Goal: Task Accomplishment & Management: Use online tool/utility

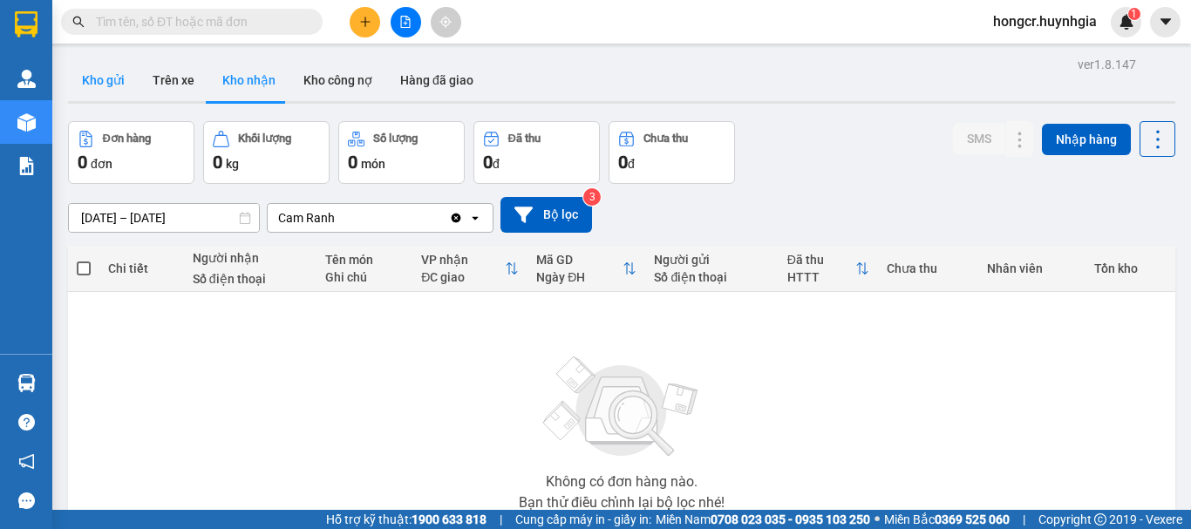
click at [119, 80] on button "Kho gửi" at bounding box center [103, 80] width 71 height 42
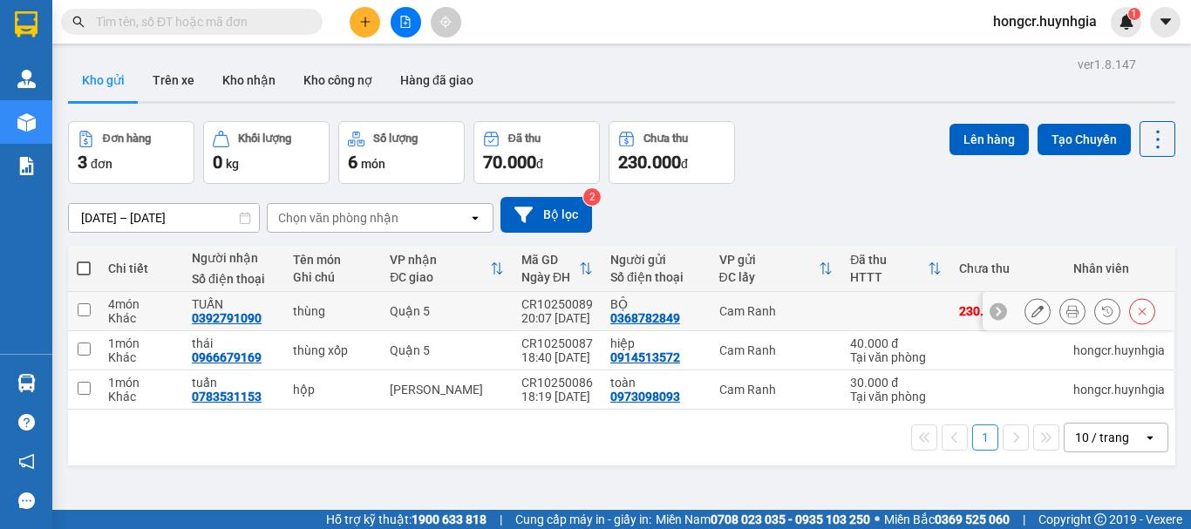
click at [83, 305] on input "checkbox" at bounding box center [84, 310] width 13 height 13
checkbox input "true"
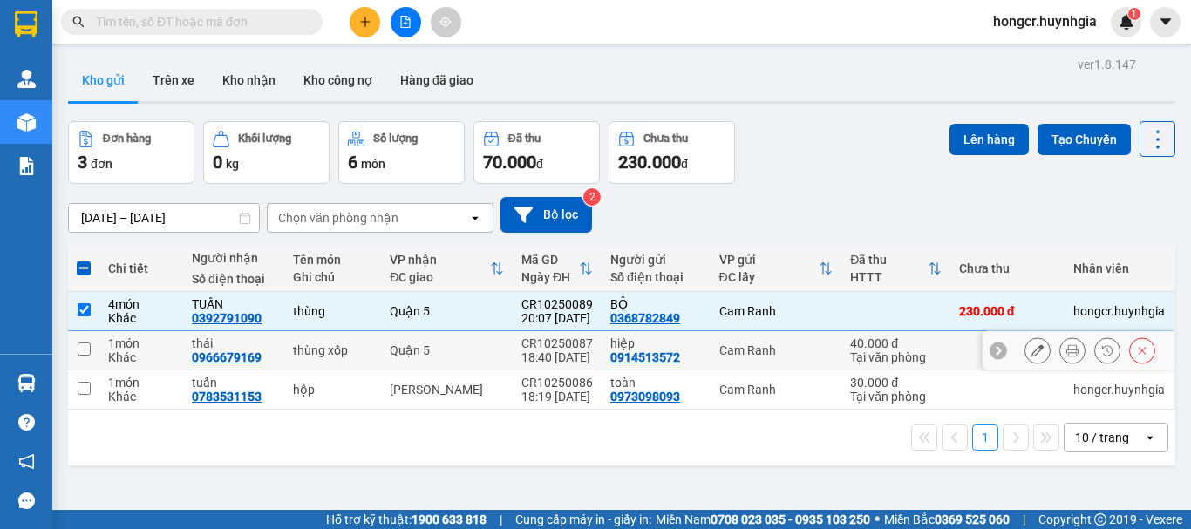
click at [83, 349] on input "checkbox" at bounding box center [84, 349] width 13 height 13
checkbox input "true"
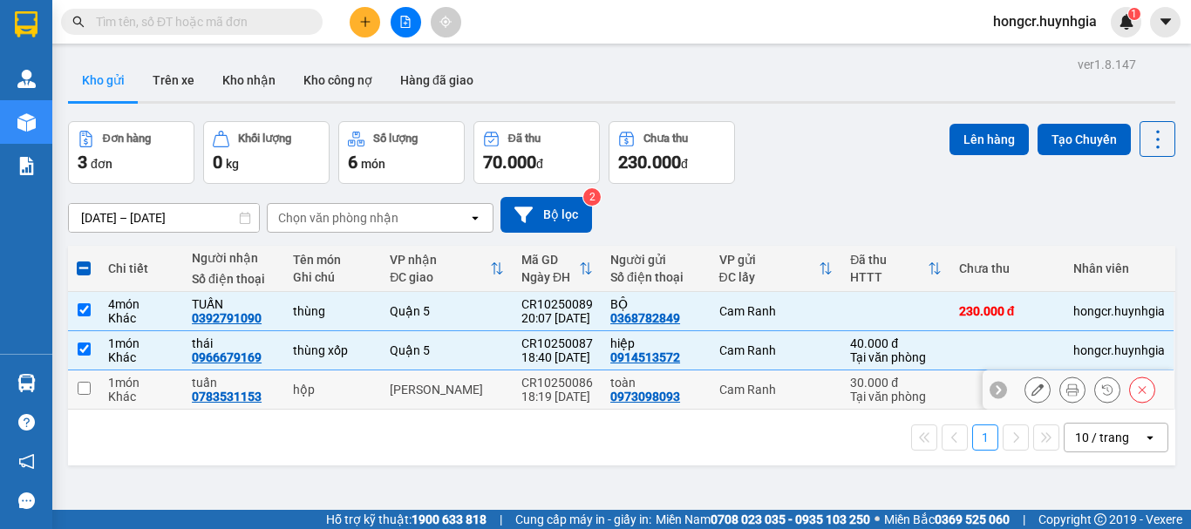
click at [78, 392] on input "checkbox" at bounding box center [84, 388] width 13 height 13
checkbox input "true"
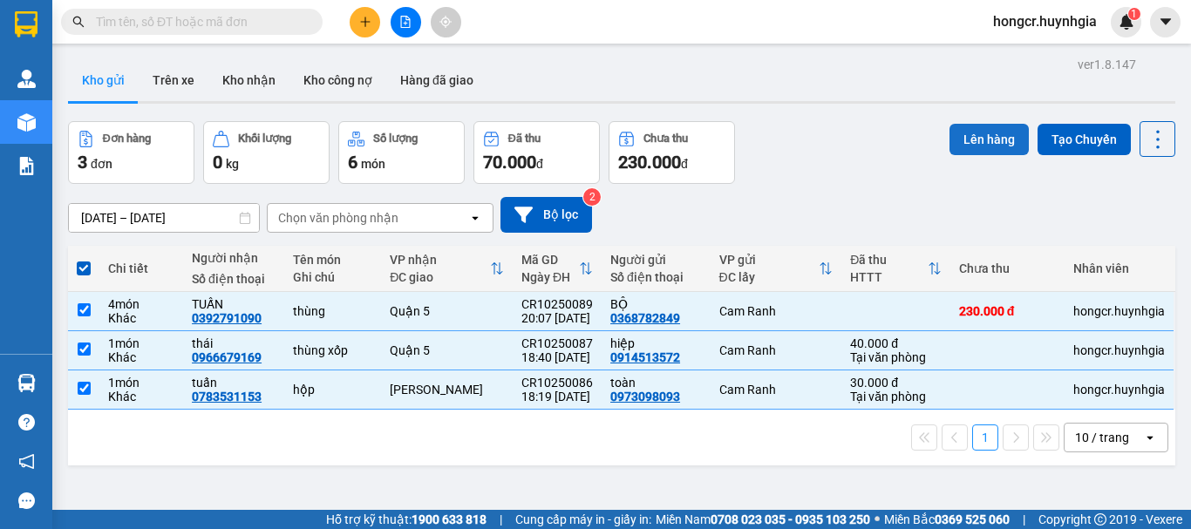
click at [974, 140] on button "Lên hàng" at bounding box center [989, 139] width 79 height 31
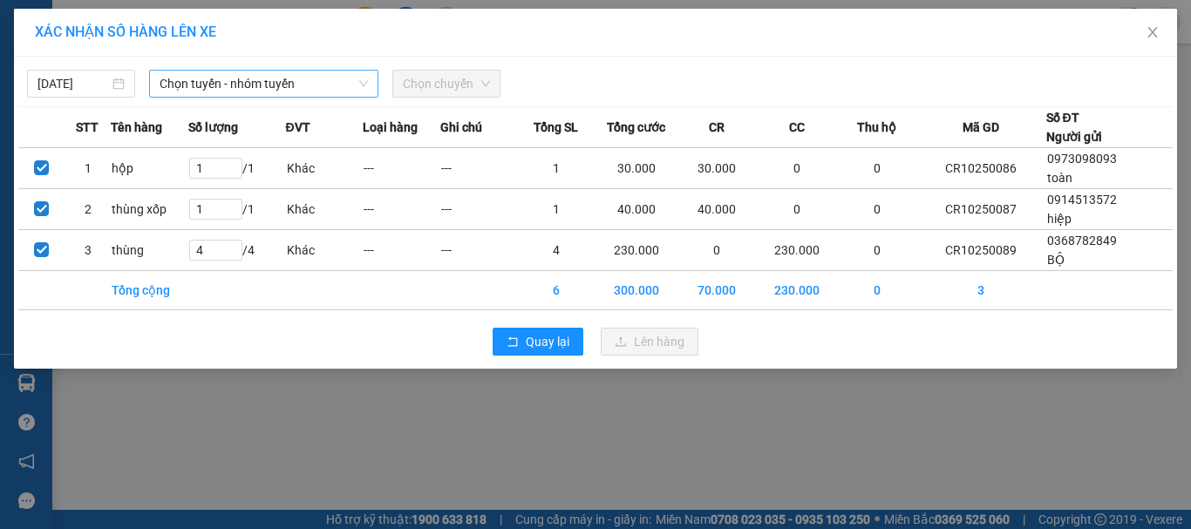
click at [212, 89] on span "Chọn tuyến - nhóm tuyến" at bounding box center [264, 84] width 208 height 26
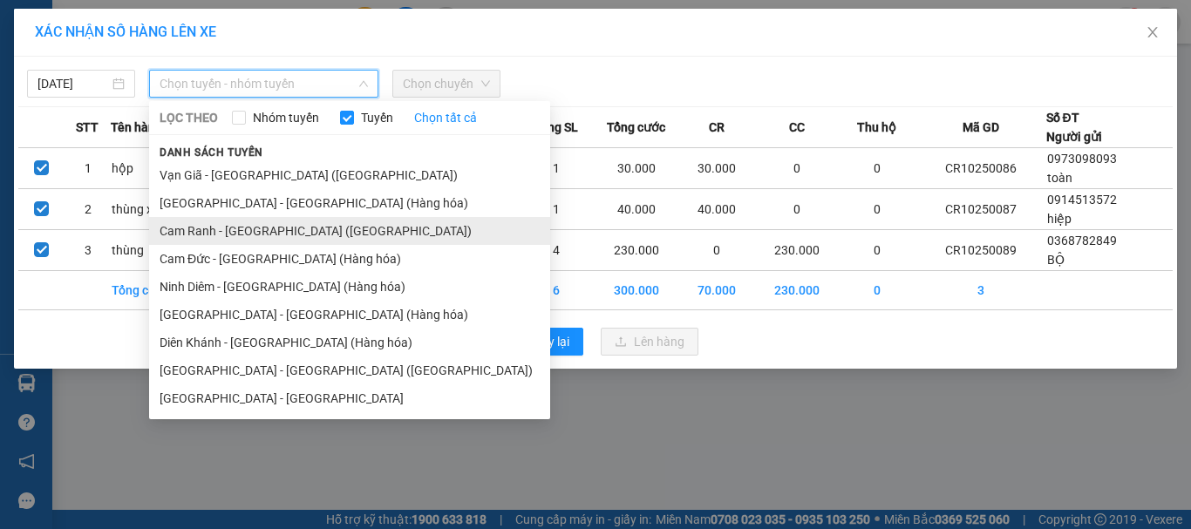
click at [196, 234] on li "Cam Ranh - Sài Gòn (Hàng Hóa)" at bounding box center [349, 231] width 401 height 28
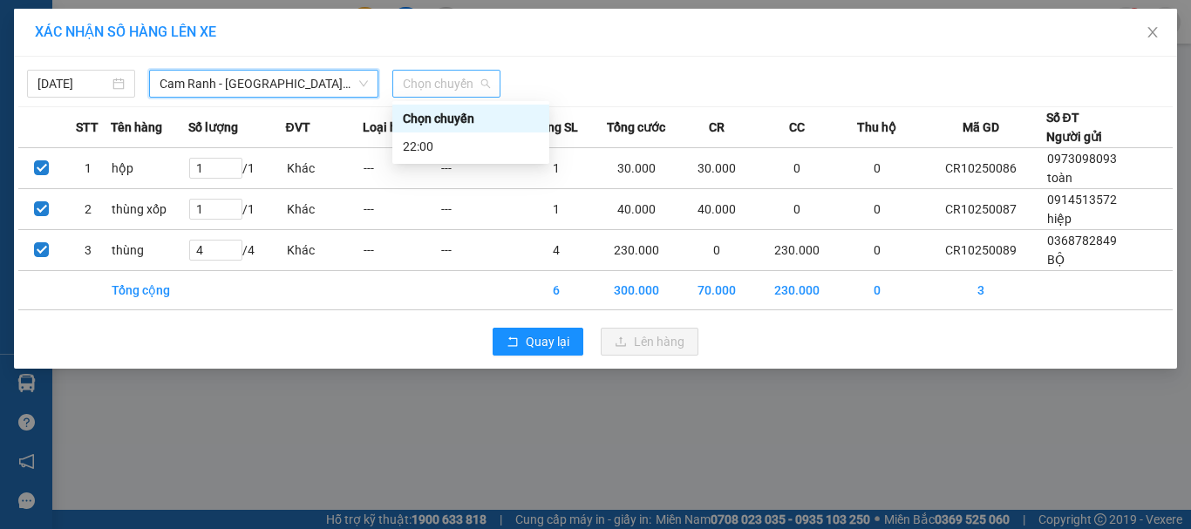
click at [433, 80] on span "Chọn chuyến" at bounding box center [446, 84] width 87 height 26
click at [440, 143] on div "22:00" at bounding box center [471, 146] width 136 height 19
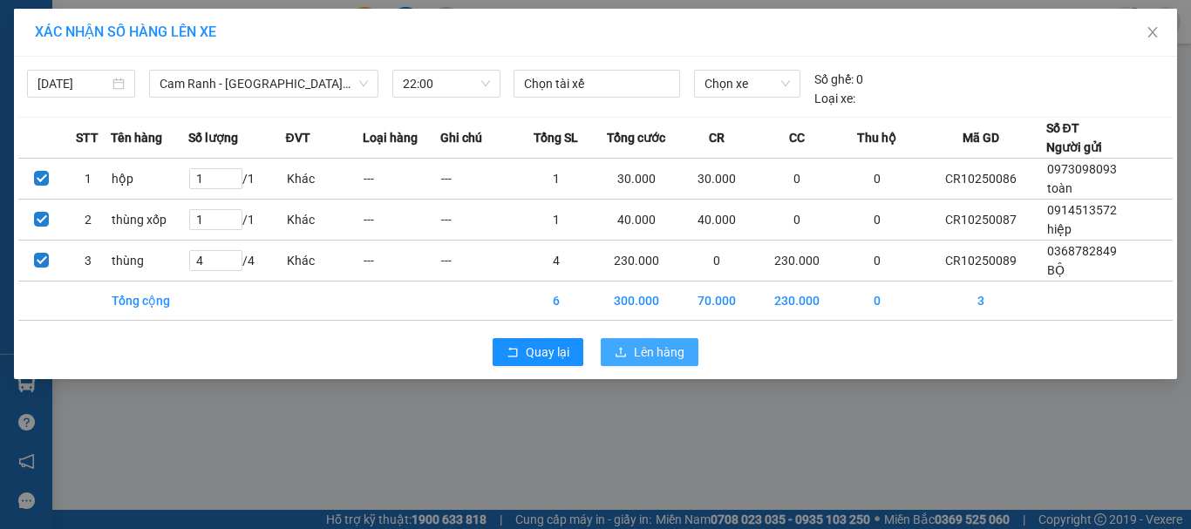
click at [626, 353] on icon "upload" at bounding box center [621, 352] width 12 height 12
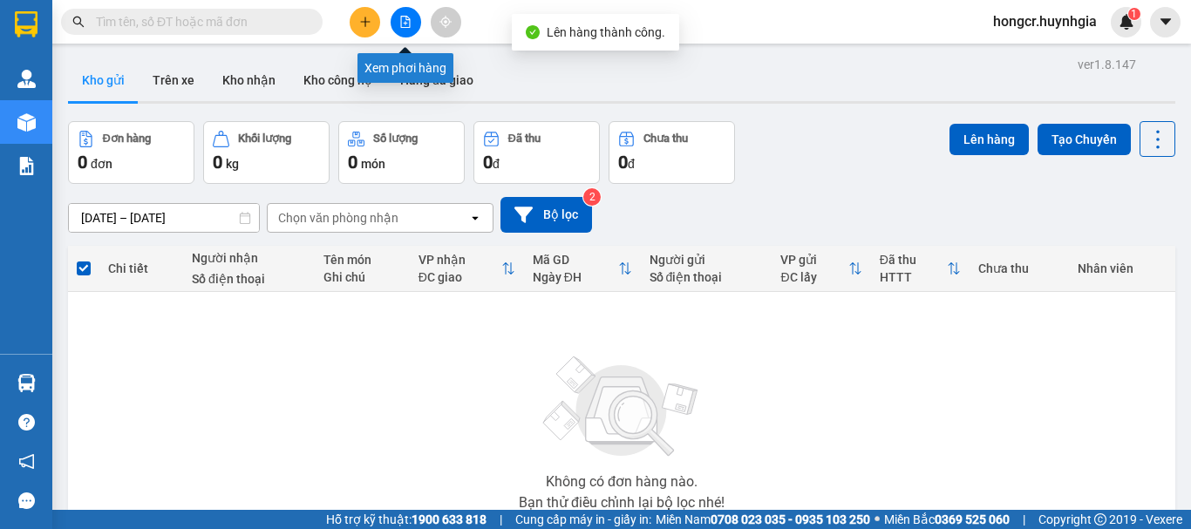
click at [399, 26] on icon "file-add" at bounding box center [405, 22] width 12 height 12
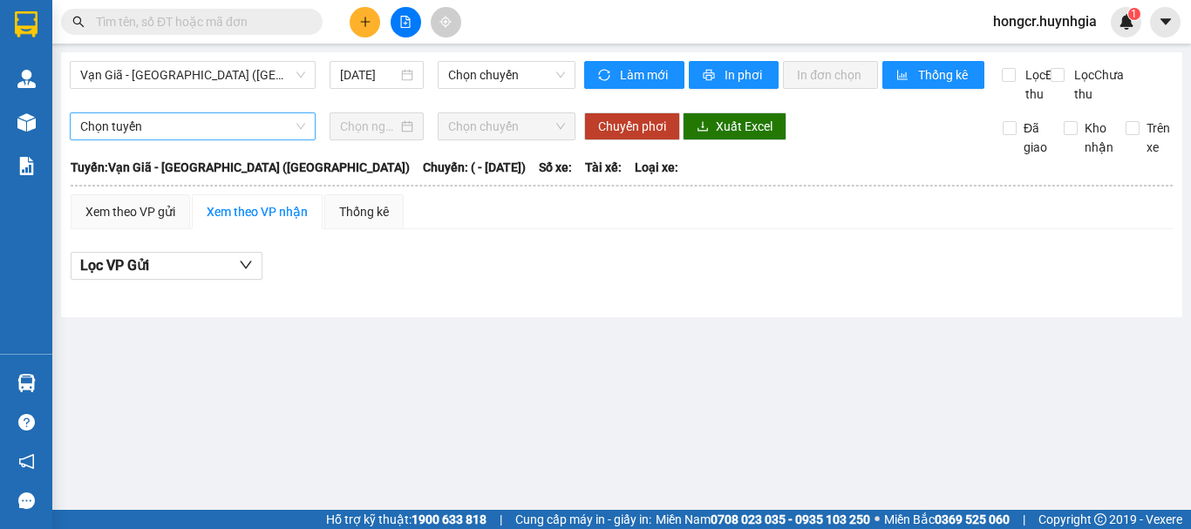
click at [155, 138] on span "Chọn tuyến" at bounding box center [192, 126] width 225 height 26
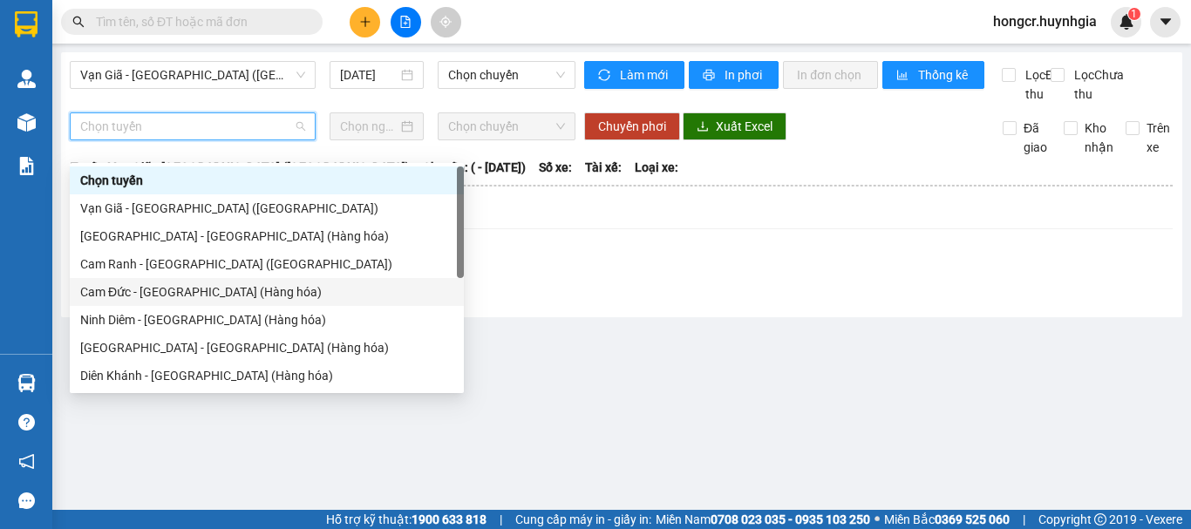
click at [160, 283] on div "Cam Đức - Sài Gòn (Hàng hóa)" at bounding box center [266, 292] width 373 height 19
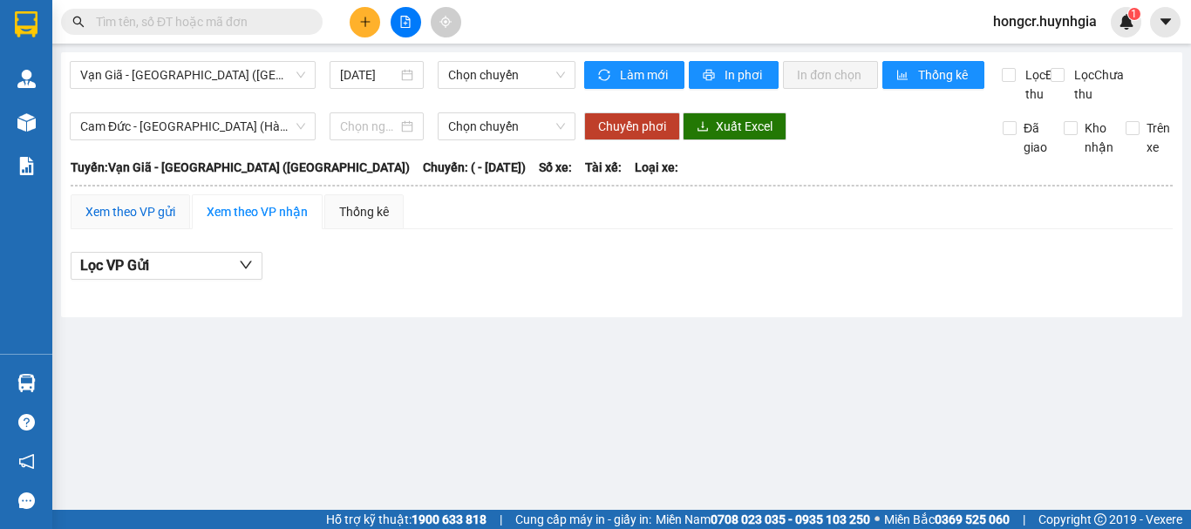
click at [125, 222] on div "Xem theo VP gửi" at bounding box center [130, 211] width 90 height 19
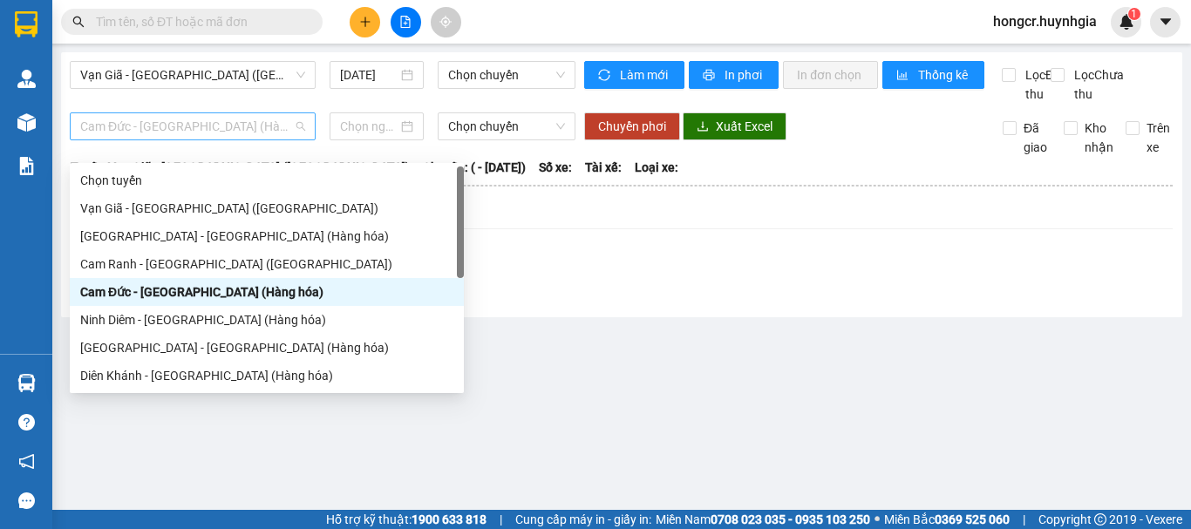
click at [153, 140] on span "Cam Đức - Sài Gòn (Hàng hóa)" at bounding box center [192, 126] width 225 height 26
click at [144, 263] on div "Cam Ranh - Sài Gòn (Hàng Hóa)" at bounding box center [266, 264] width 373 height 19
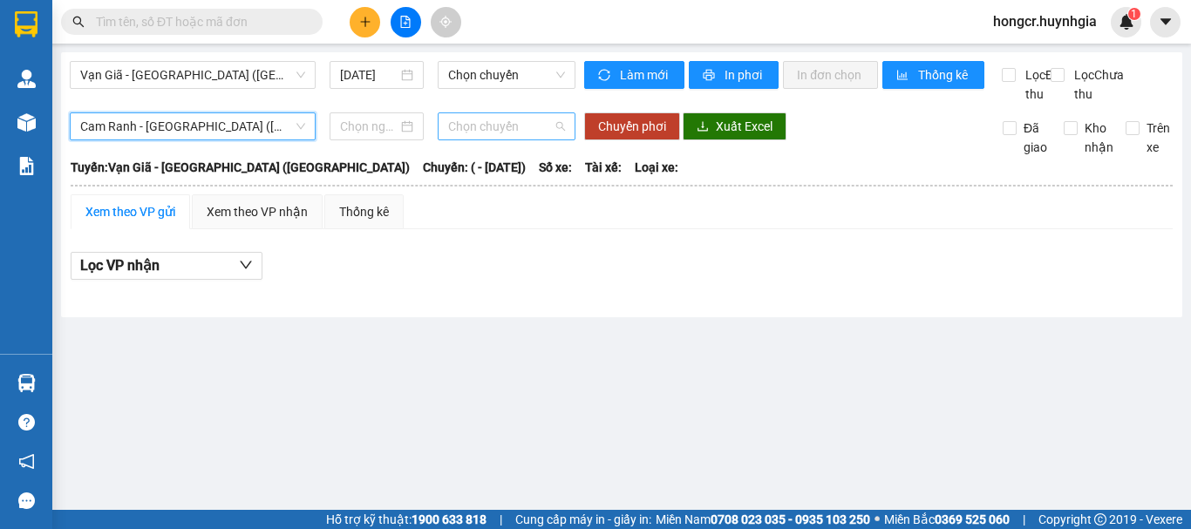
click at [498, 140] on span "Chọn chuyến" at bounding box center [506, 126] width 117 height 26
click at [473, 263] on div "Lọc VP nhận" at bounding box center [622, 271] width 1102 height 56
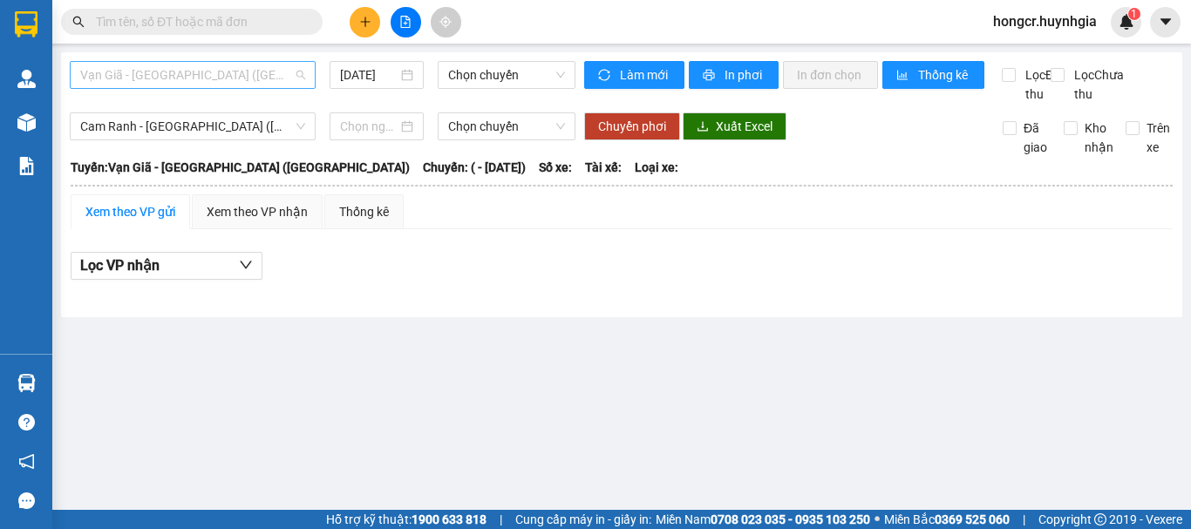
click at [203, 65] on span "Vạn Giã - Sài Gòn (Hàng hóa)" at bounding box center [192, 75] width 225 height 26
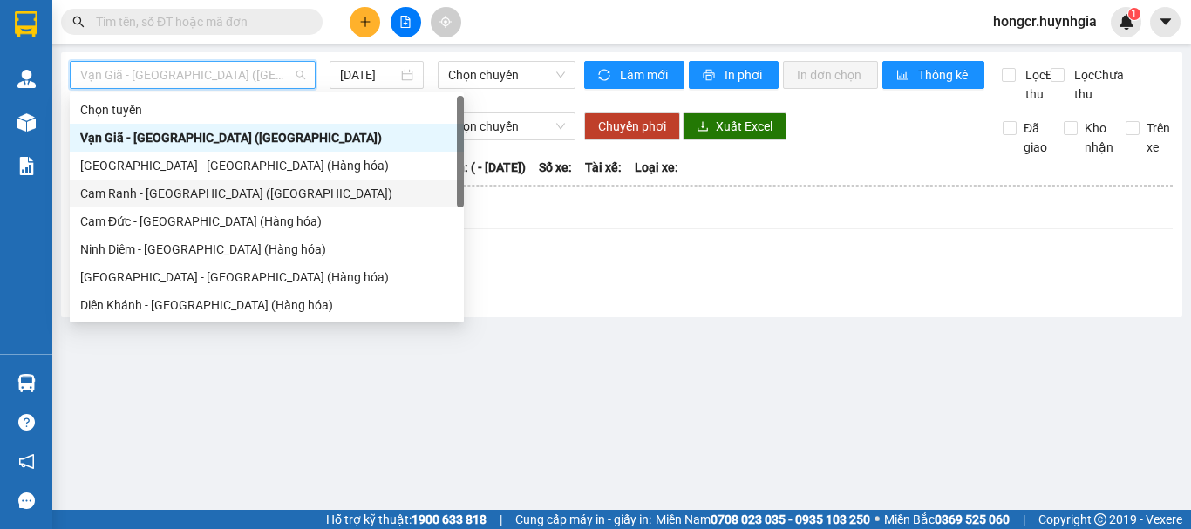
click at [173, 194] on div "Cam Ranh - Sài Gòn (Hàng Hóa)" at bounding box center [266, 193] width 373 height 19
type input "14/10/2025"
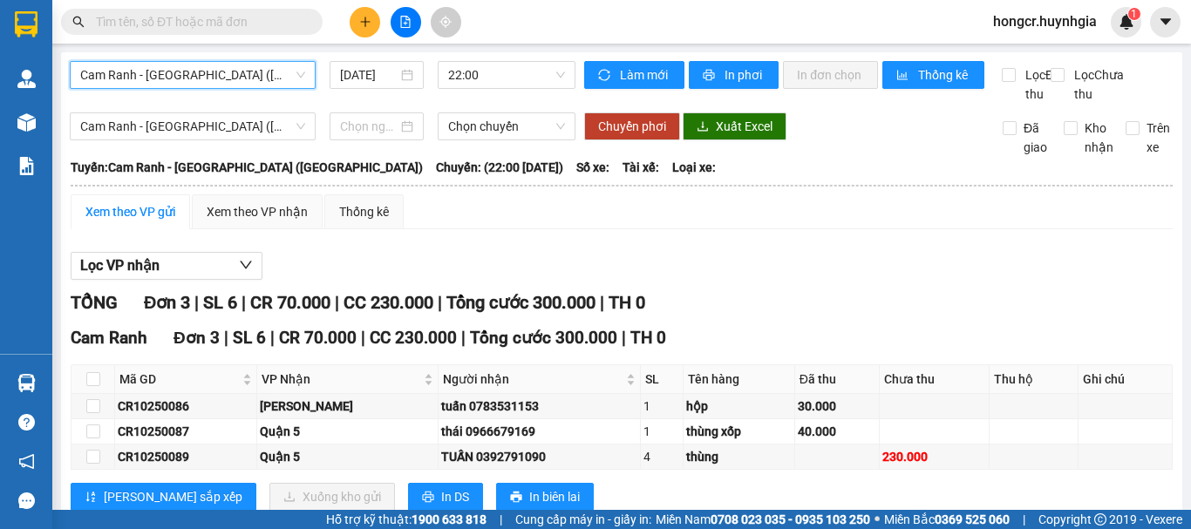
scroll to position [69, 0]
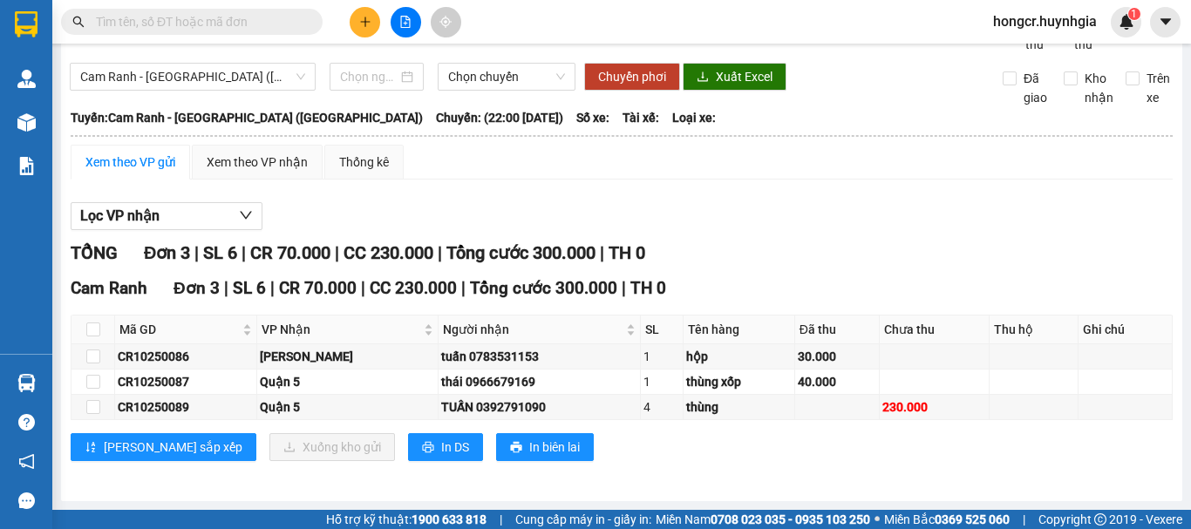
click at [1063, 23] on span "hongcr.huynhgia" at bounding box center [1045, 21] width 132 height 22
click at [1041, 58] on span "Đăng xuất" at bounding box center [1053, 53] width 95 height 19
